Goal: Navigation & Orientation: Find specific page/section

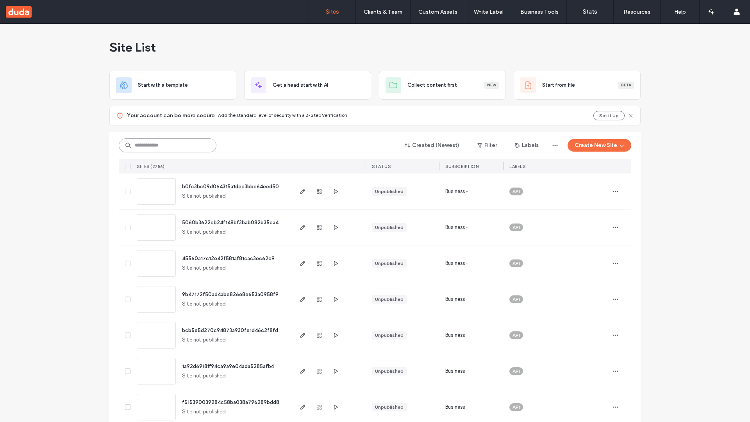
click at [168, 145] on input at bounding box center [168, 145] width 98 height 14
type input "**********"
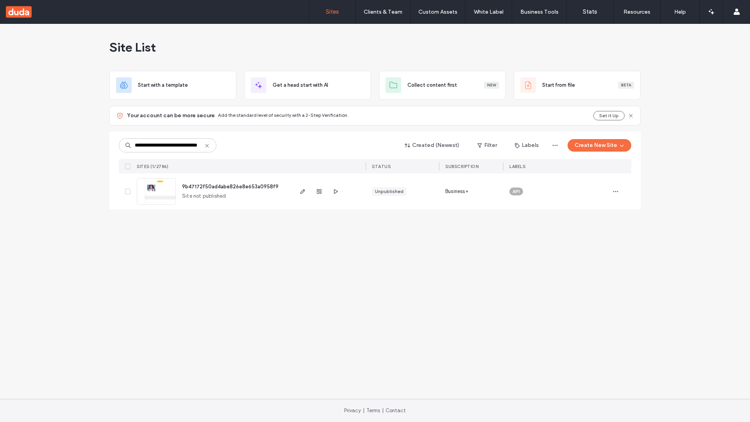
click at [230, 186] on span "9b47172f50ad4abe826e8e653a0958f9" at bounding box center [230, 187] width 96 height 6
